Goal: Navigation & Orientation: Find specific page/section

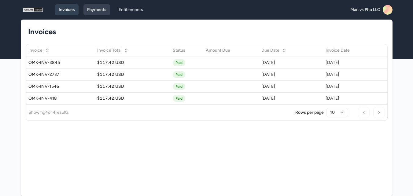
click at [100, 6] on link "Payments" at bounding box center [96, 9] width 27 height 11
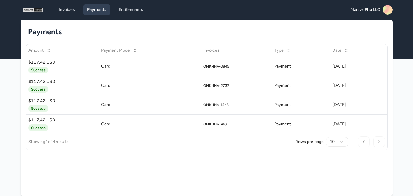
drag, startPoint x: 126, startPoint y: 10, endPoint x: 76, endPoint y: 16, distance: 50.8
click at [126, 10] on link "Entitlements" at bounding box center [131, 9] width 32 height 11
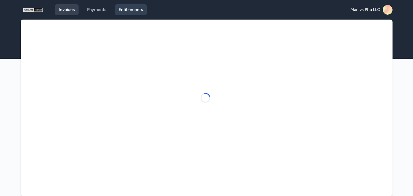
click at [64, 15] on link "Invoices" at bounding box center [67, 9] width 24 height 11
